Goal: Obtain resource: Download file/media

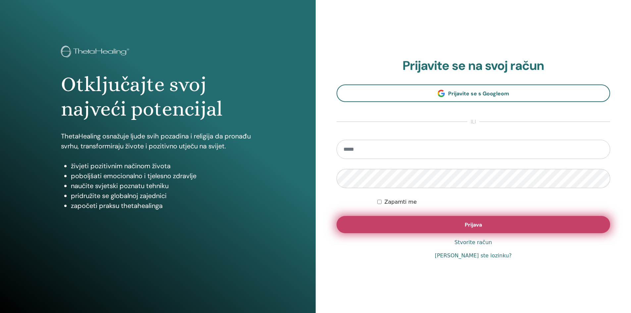
type input "**********"
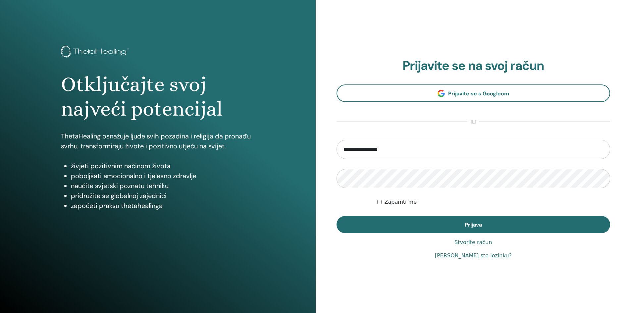
drag, startPoint x: 486, startPoint y: 225, endPoint x: 497, endPoint y: 214, distance: 15.9
click at [486, 223] on button "Prijava" at bounding box center [474, 224] width 274 height 17
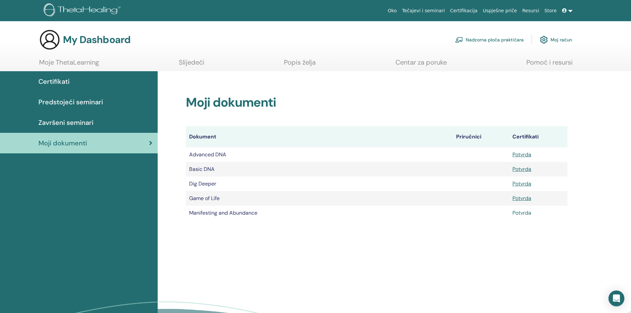
click at [517, 213] on link "Potvrda" at bounding box center [522, 212] width 19 height 7
click at [527, 199] on link "Potvrda" at bounding box center [522, 198] width 19 height 7
click at [89, 128] on link "Završeni seminari" at bounding box center [79, 122] width 158 height 21
click at [84, 122] on span "Završeni seminari" at bounding box center [65, 123] width 55 height 10
click at [76, 120] on span "Završeni seminari" at bounding box center [65, 123] width 55 height 10
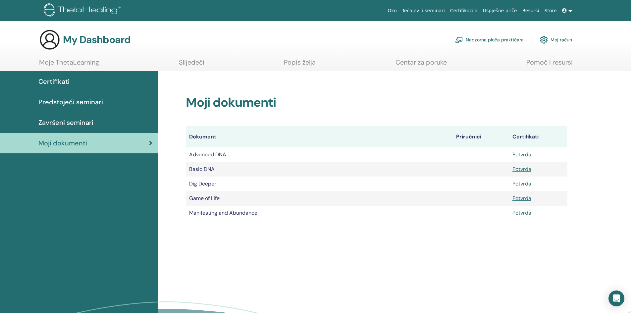
scroll to position [111, 0]
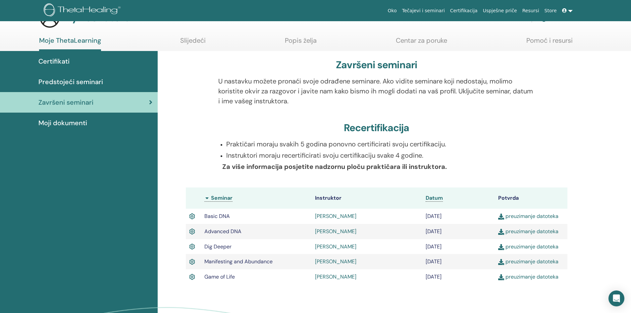
scroll to position [84, 0]
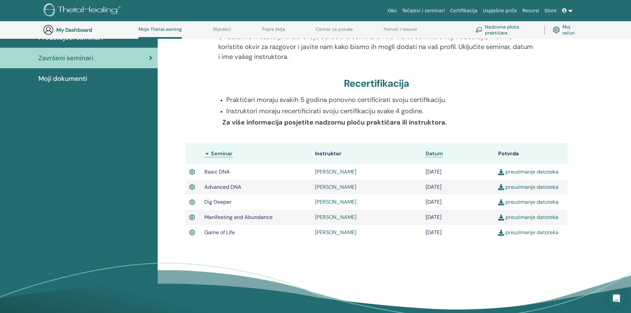
click at [539, 217] on link "preuzimanje datoteka" at bounding box center [528, 217] width 60 height 7
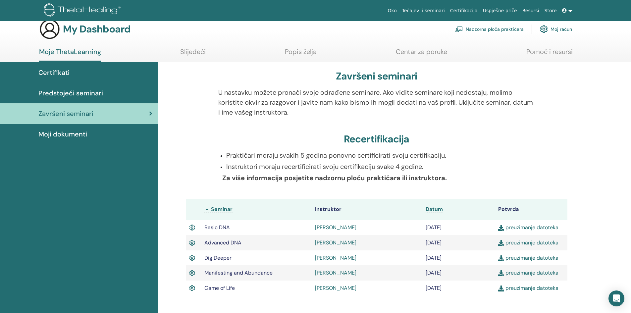
scroll to position [0, 0]
